Goal: Register for event/course

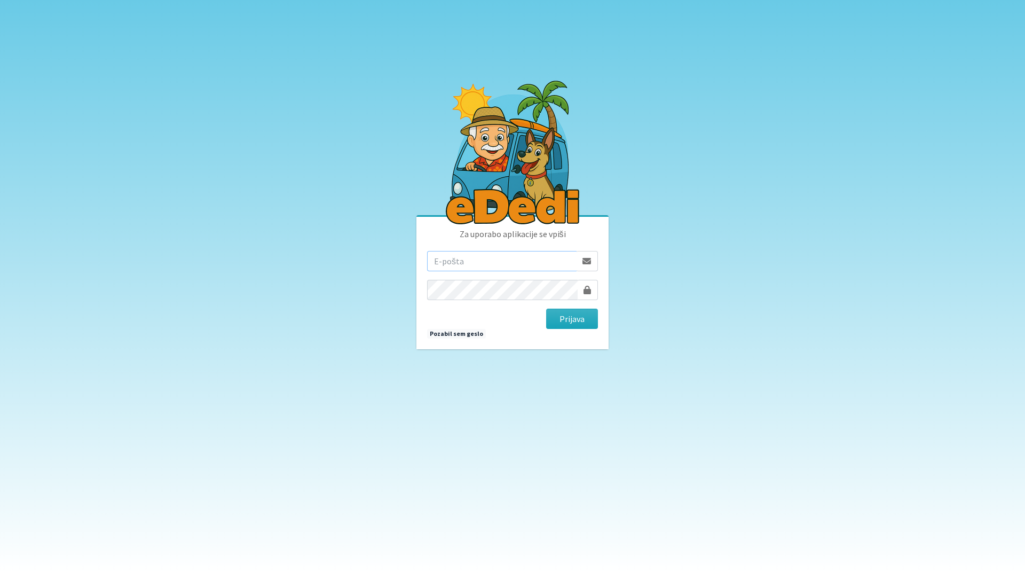
click at [485, 262] on input "email" at bounding box center [501, 261] width 149 height 20
type input "[EMAIL_ADDRESS][DOMAIN_NAME]"
click at [583, 316] on button "Prijava" at bounding box center [572, 319] width 52 height 20
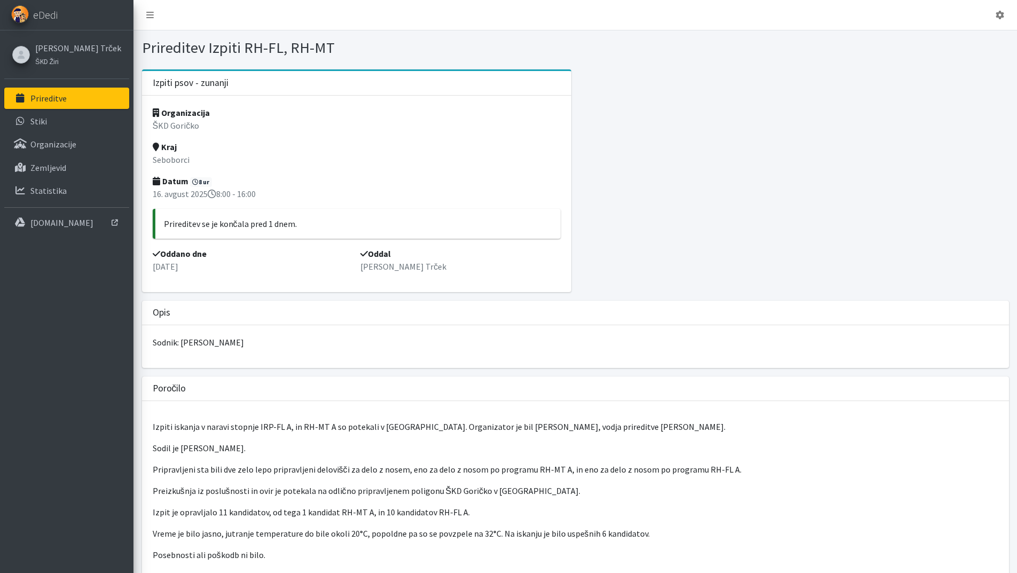
click at [67, 97] on link "Prireditve" at bounding box center [66, 98] width 125 height 21
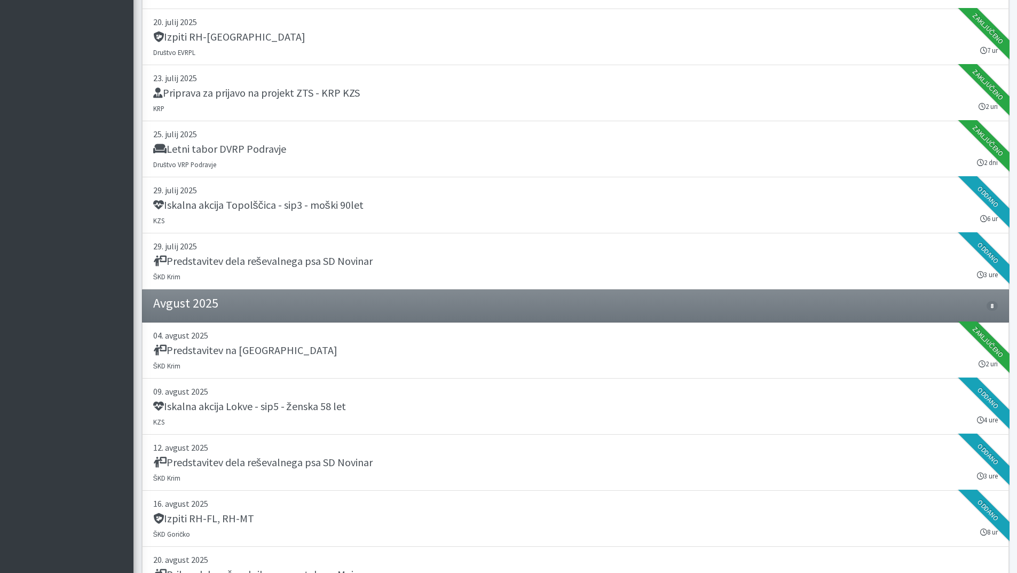
scroll to position [854, 0]
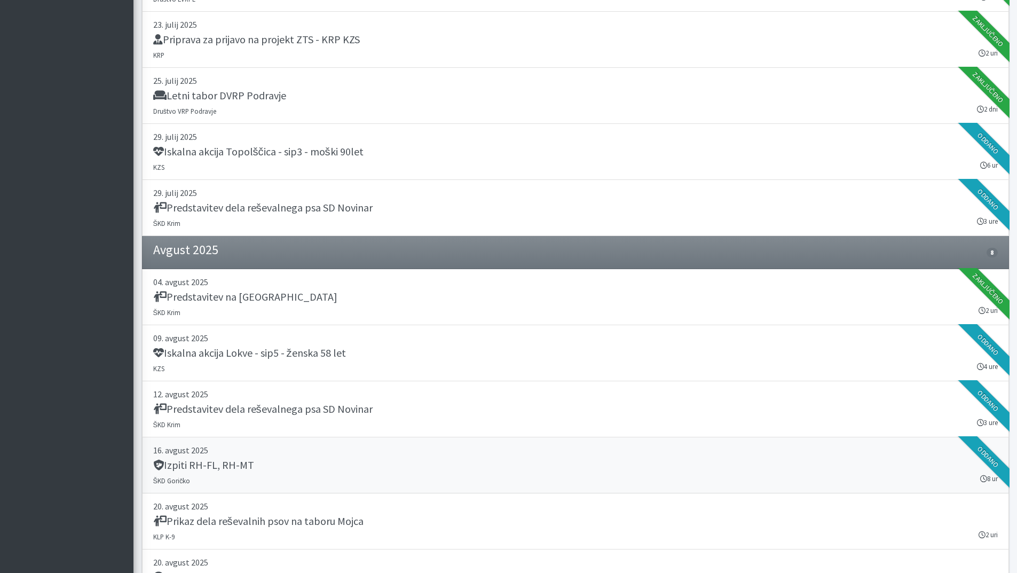
click at [365, 462] on div "Izpiti RH-FL, RH-MT" at bounding box center [575, 466] width 844 height 15
